Goal: Find specific page/section: Find specific page/section

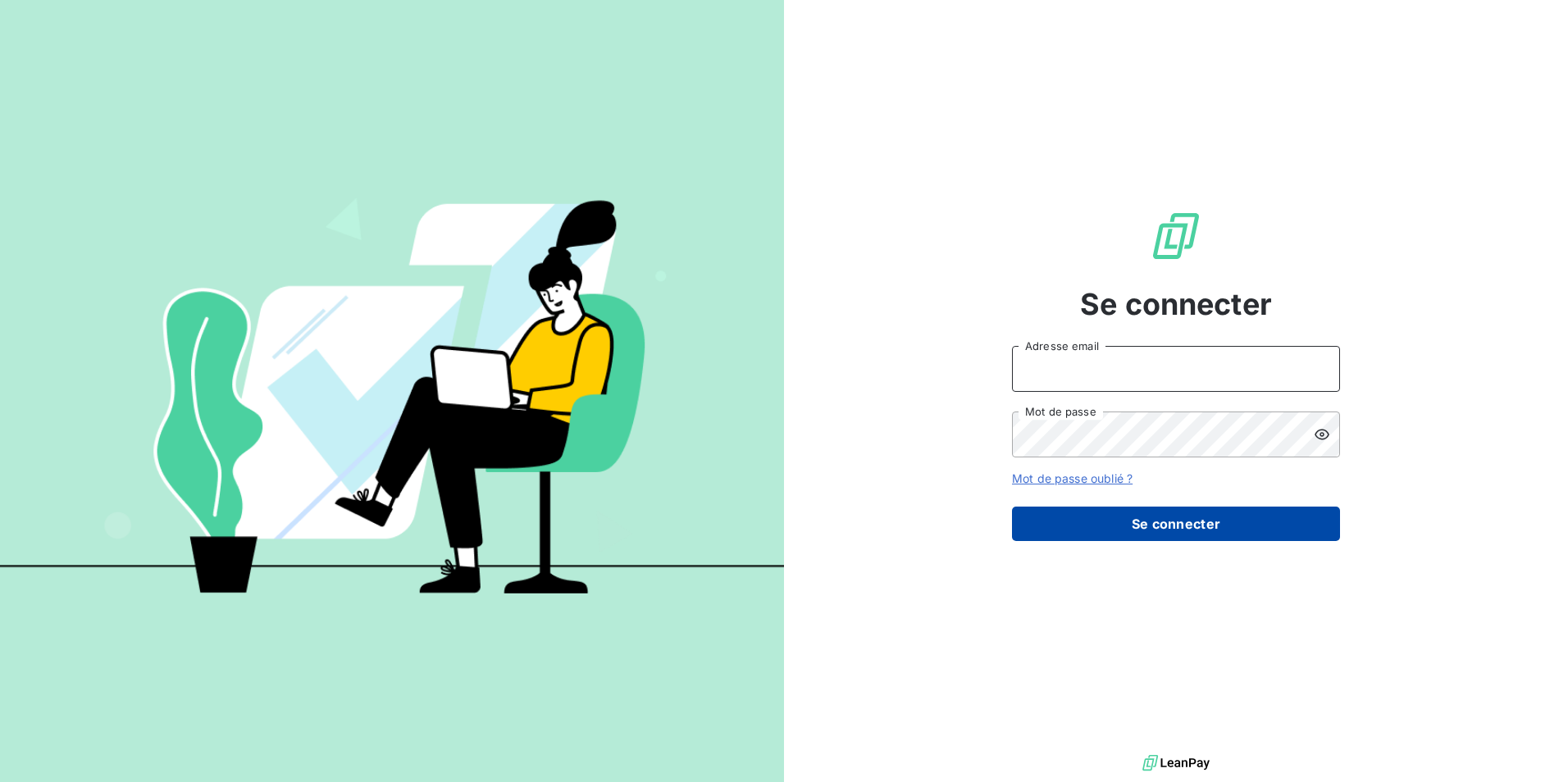
type input "[EMAIL_ADDRESS][DOMAIN_NAME]"
click at [1127, 518] on button "Se connecter" at bounding box center [1176, 524] width 328 height 34
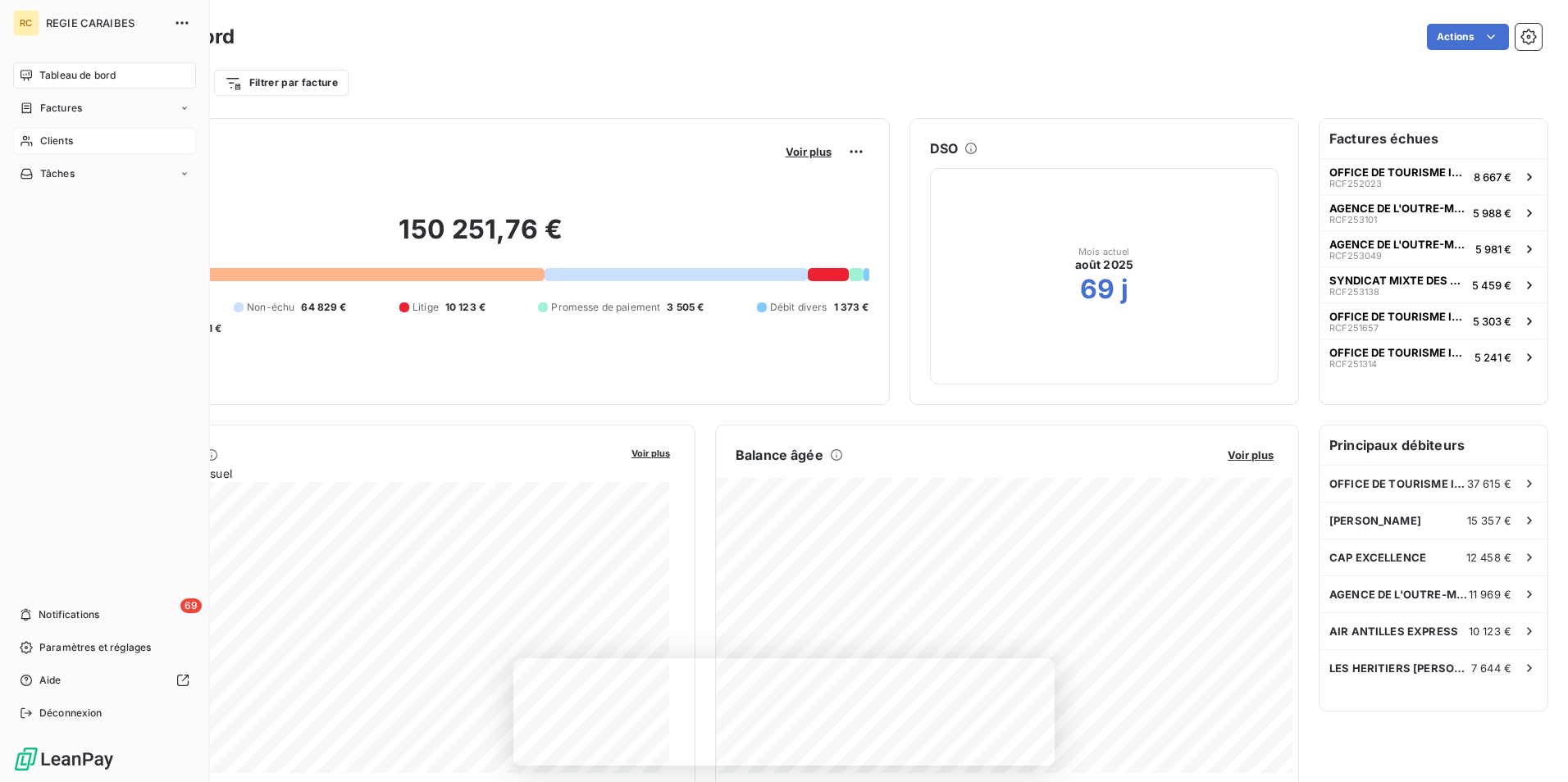
click at [90, 139] on div "Clients" at bounding box center [104, 141] width 183 height 27
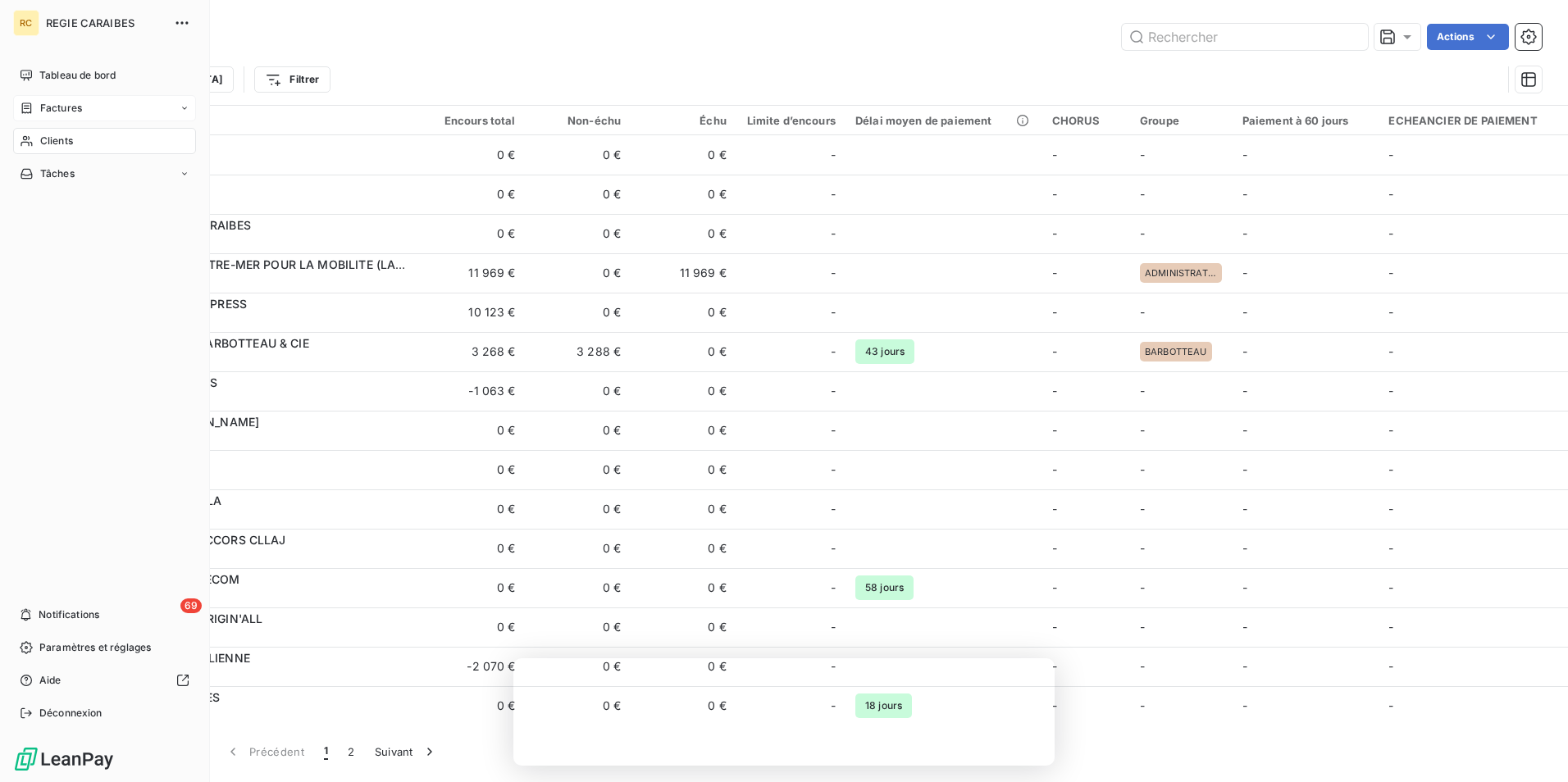
click at [105, 106] on div "Factures" at bounding box center [104, 108] width 183 height 27
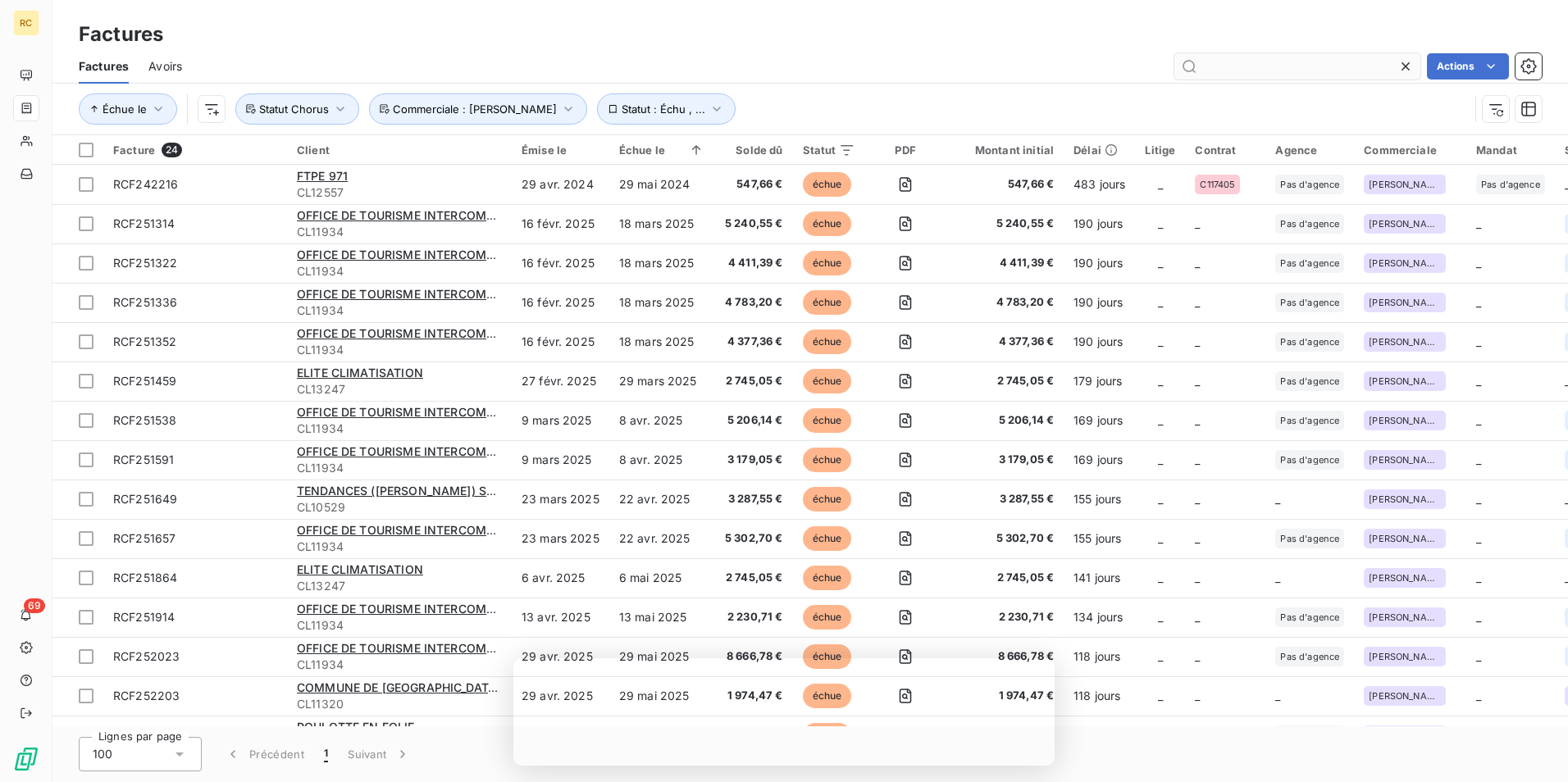
click at [1237, 64] on input "text" at bounding box center [1298, 66] width 246 height 27
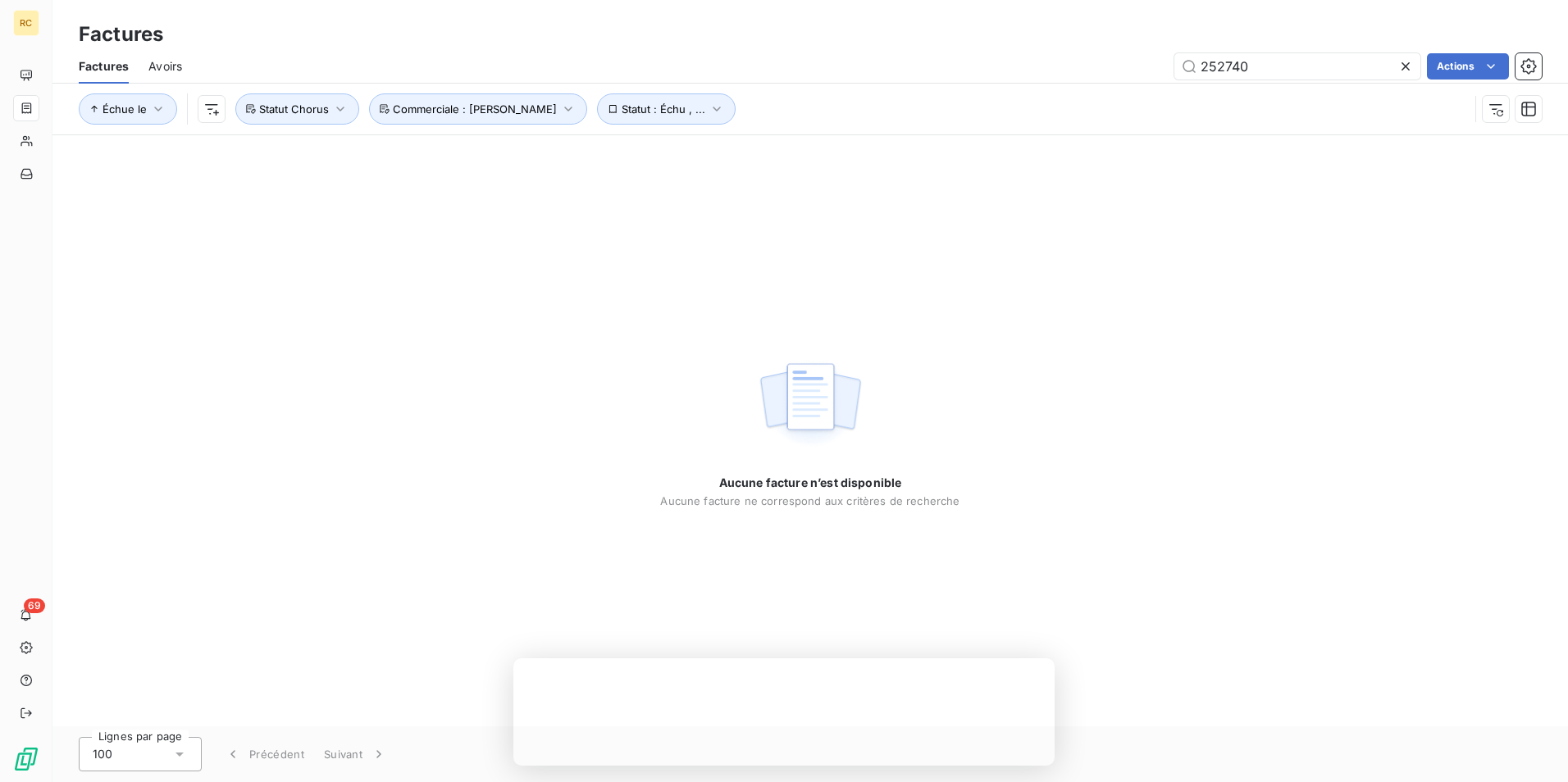
type input "252740"
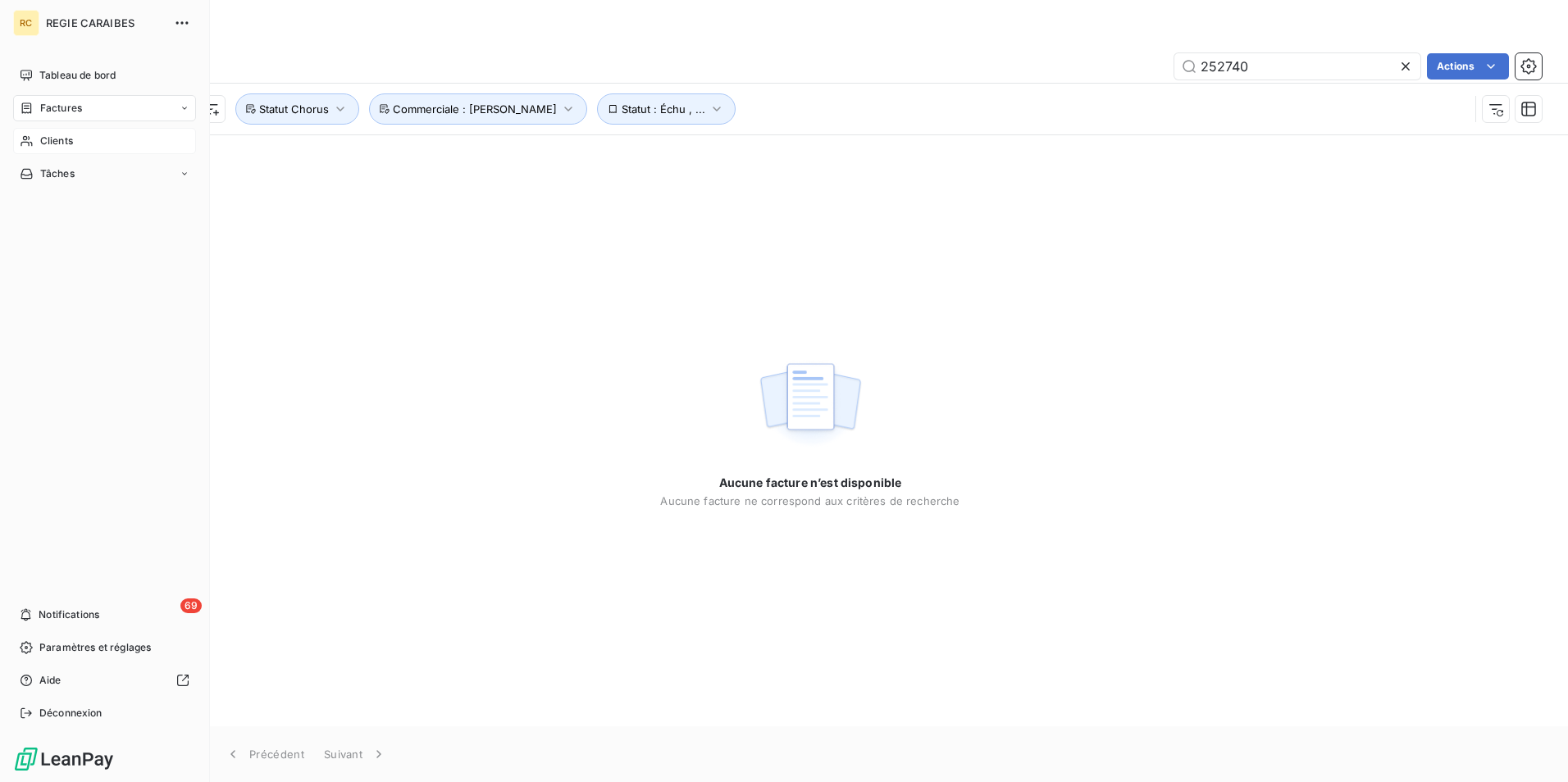
click at [68, 138] on span "Clients" at bounding box center [57, 141] width 33 height 15
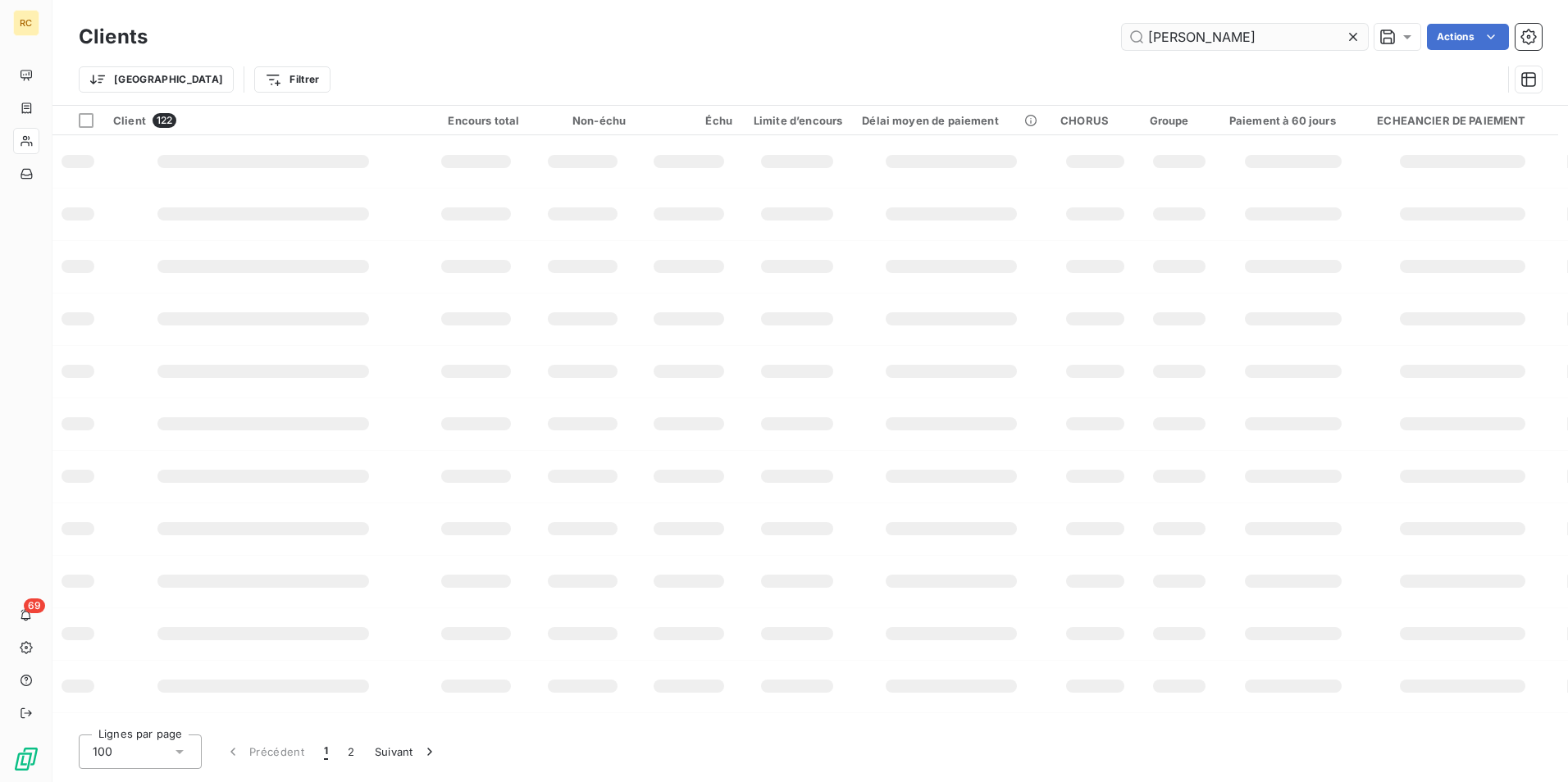
type input "[PERSON_NAME]"
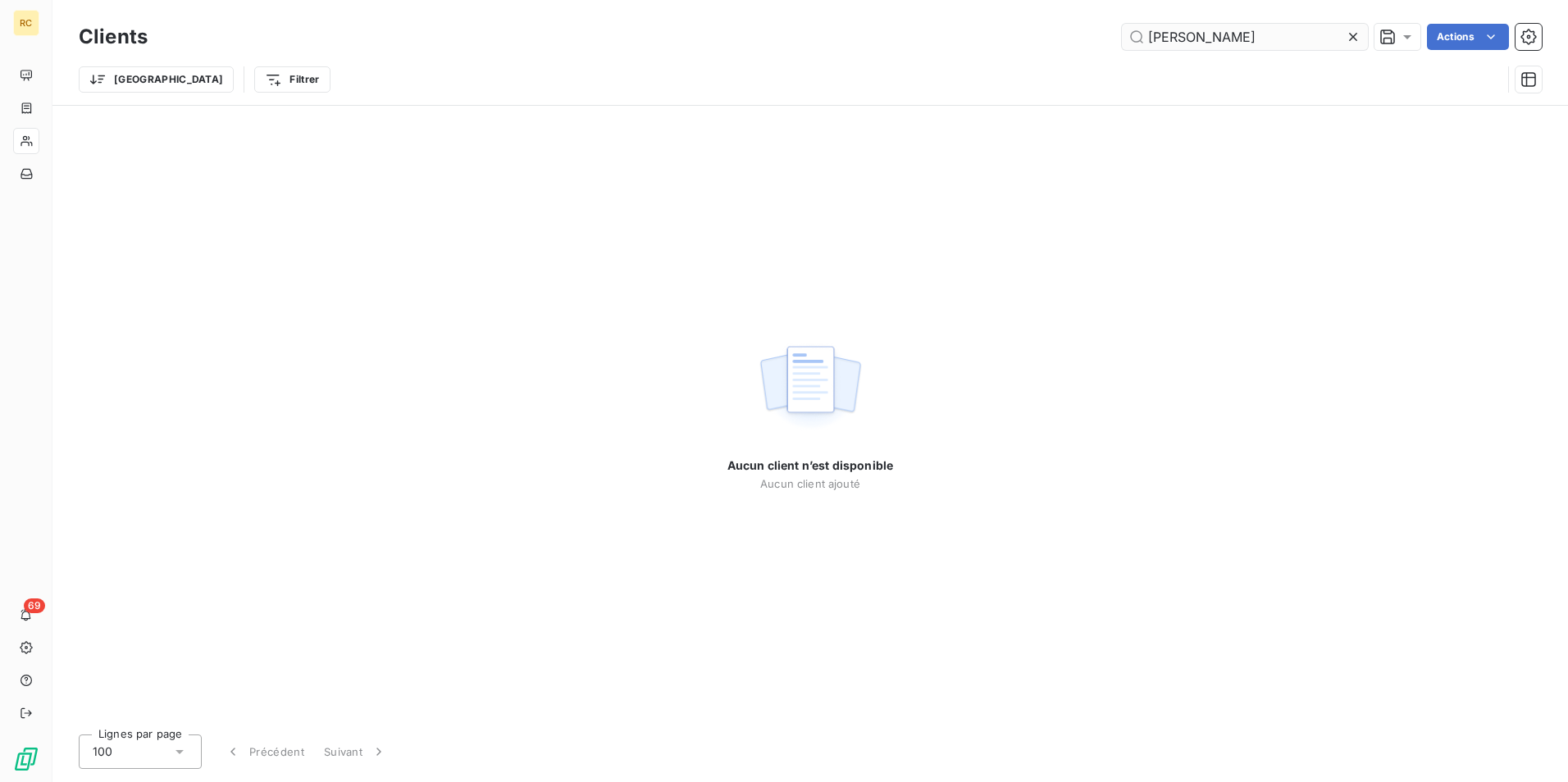
drag, startPoint x: 1227, startPoint y: 41, endPoint x: 1134, endPoint y: 39, distance: 93.0
click at [1134, 39] on input "[PERSON_NAME]" at bounding box center [1245, 37] width 246 height 27
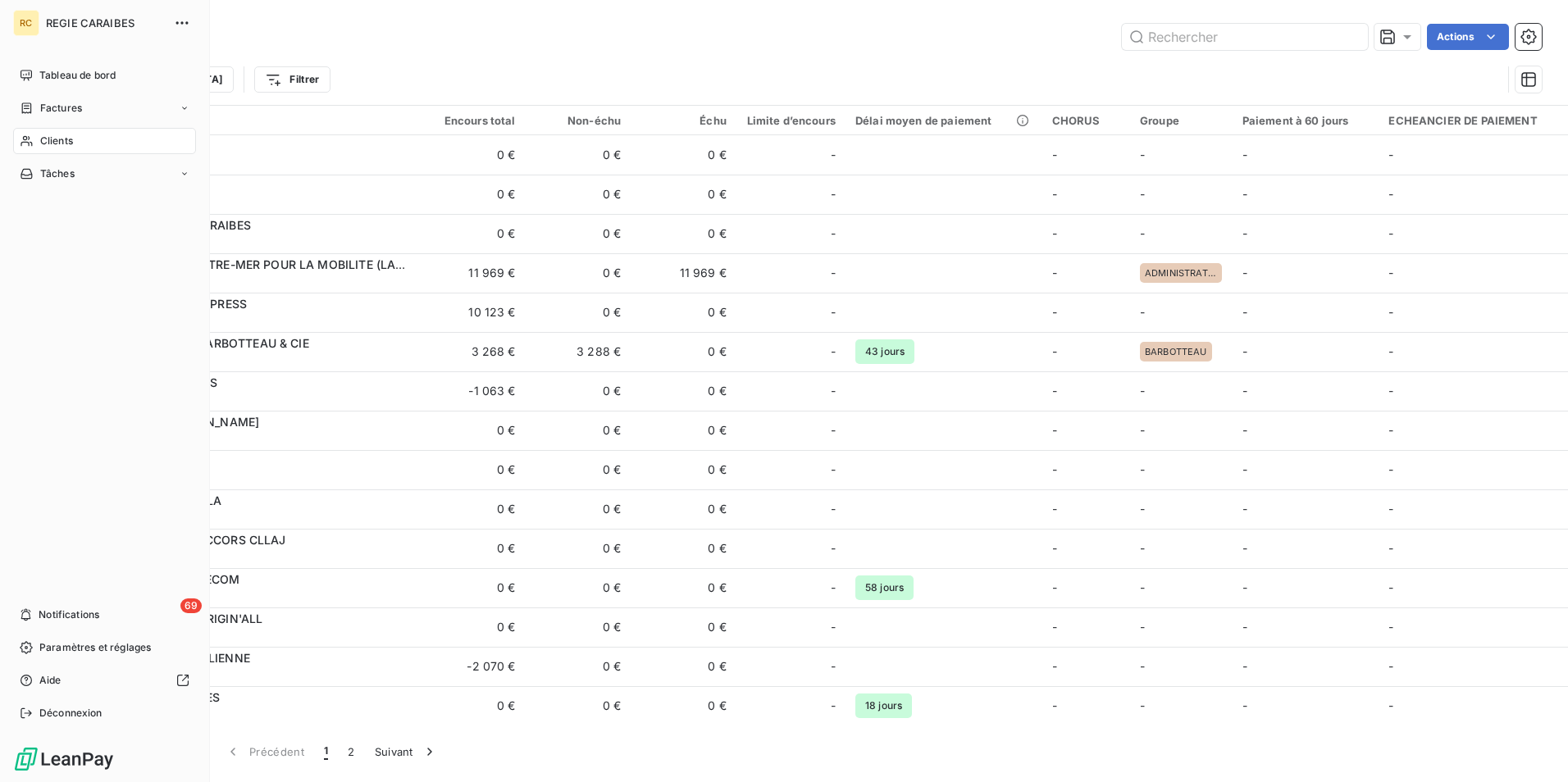
click at [29, 20] on div "RC" at bounding box center [26, 22] width 27 height 27
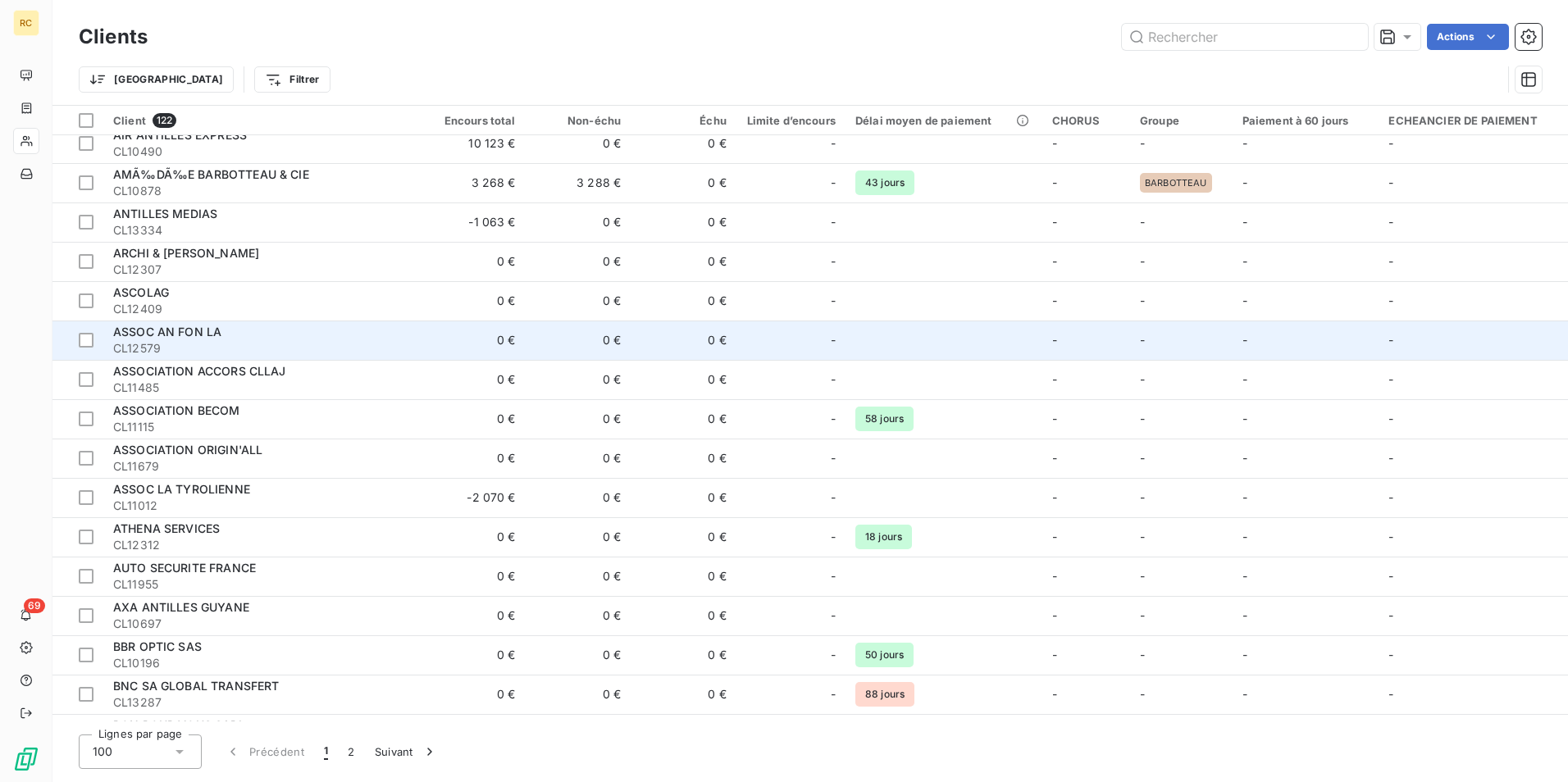
scroll to position [164, 0]
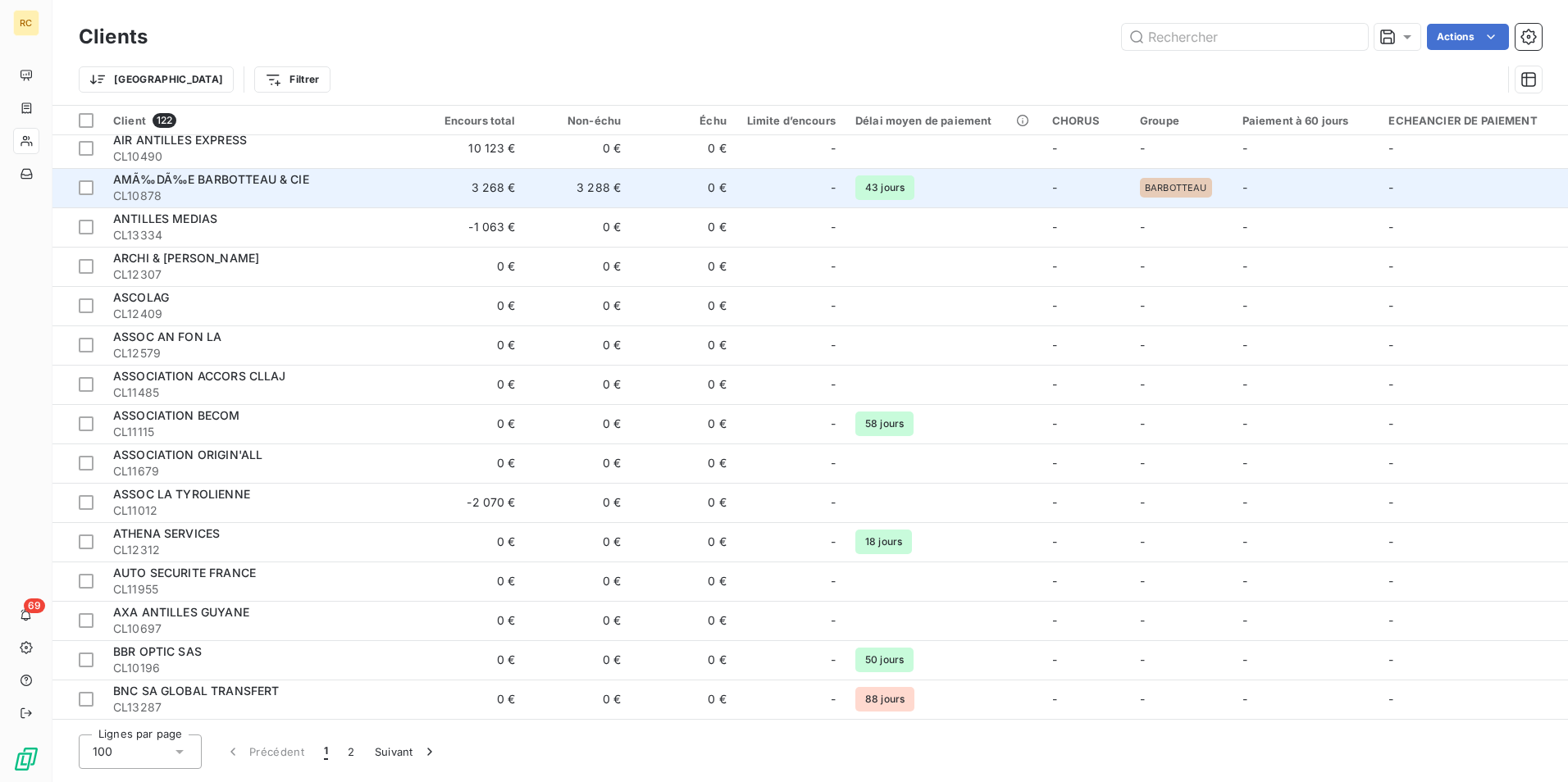
click at [269, 179] on span "AMÃ‰DÃ‰E BARBOTTEAU & CIE" at bounding box center [211, 179] width 196 height 14
